Goal: Browse casually

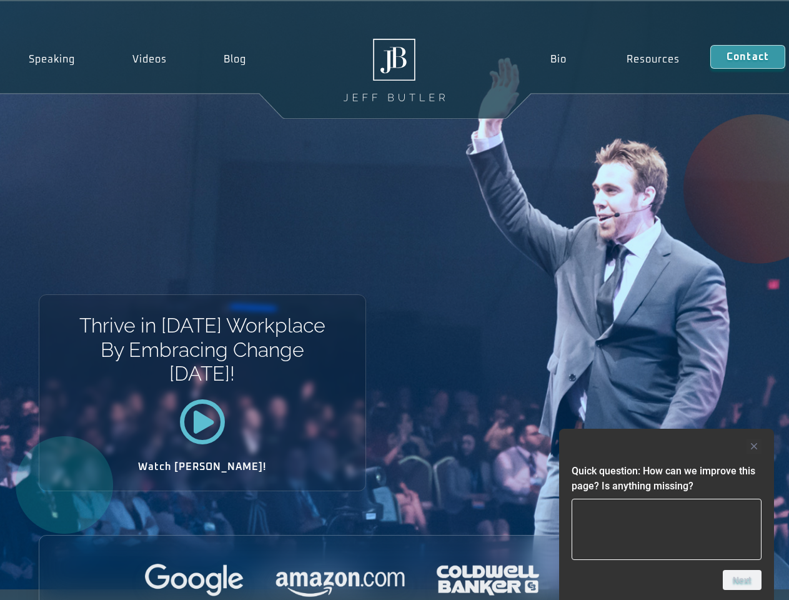
click at [394, 300] on div "Thrive in [DATE] Workplace By Embracing Change [DATE]! Watch [PERSON_NAME]!" at bounding box center [394, 295] width 789 height 588
click at [667, 446] on div at bounding box center [667, 446] width 190 height 15
click at [742, 580] on div at bounding box center [394, 581] width 711 height 34
